Goal: Go to known website: Go to known website

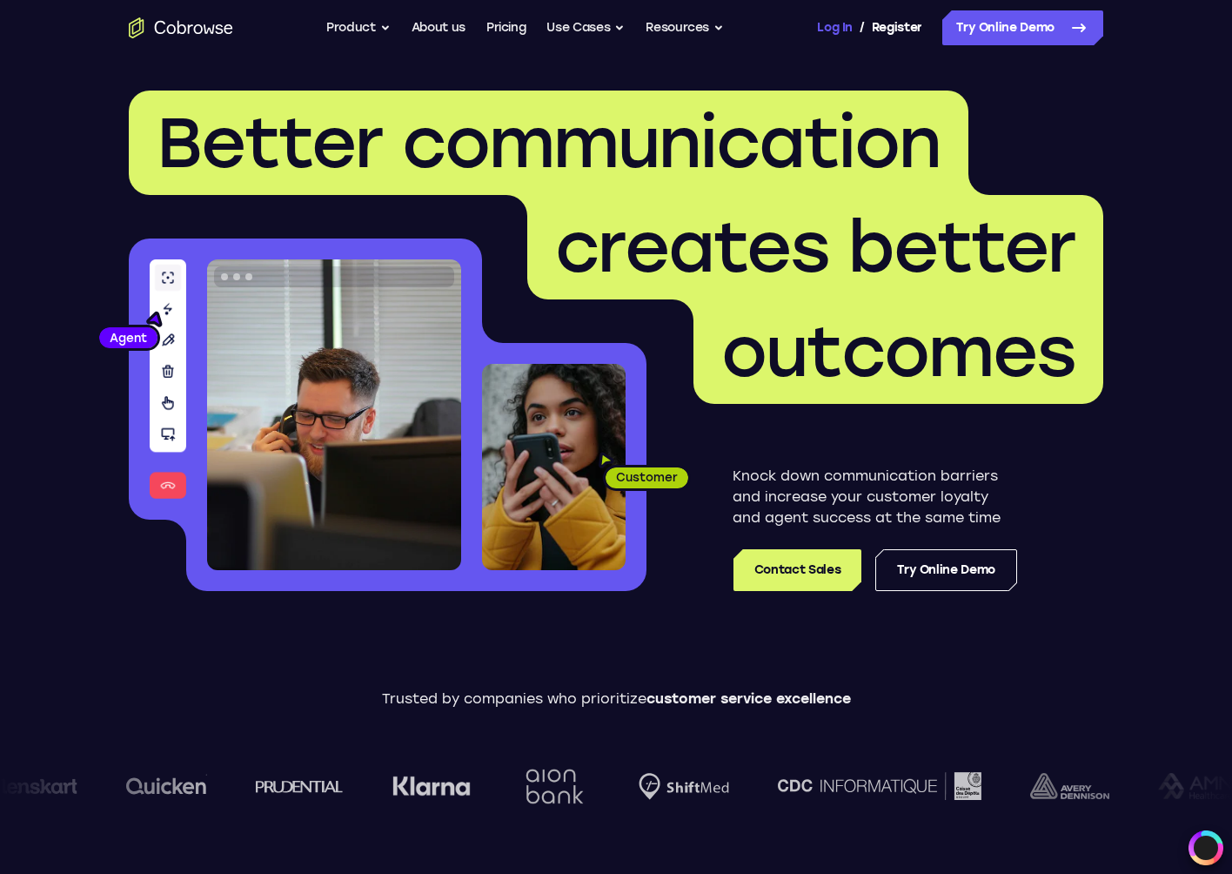
click at [843, 27] on link "Log In" at bounding box center [834, 27] width 35 height 35
click at [890, 30] on link "Dashboard" at bounding box center [888, 27] width 65 height 35
click at [845, 37] on link "Log In" at bounding box center [834, 27] width 35 height 35
